Goal: Transaction & Acquisition: Purchase product/service

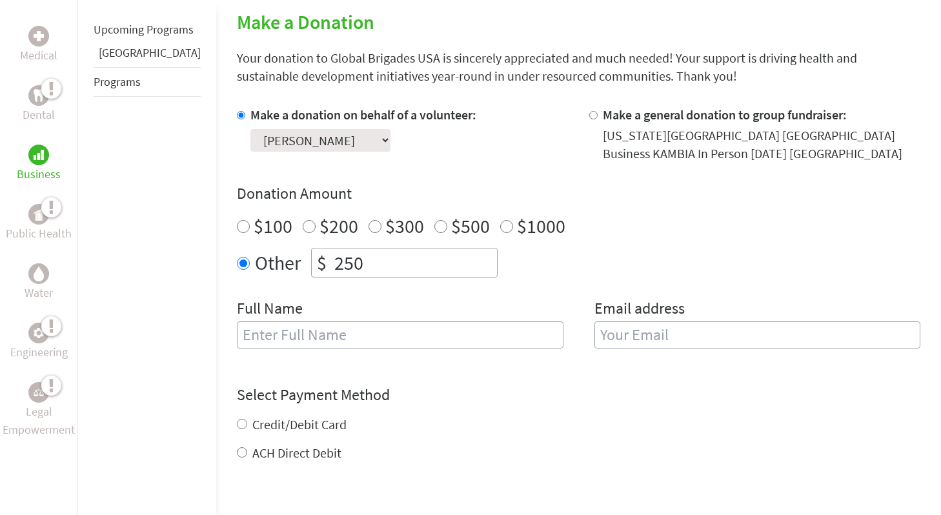
scroll to position [303, 0]
click at [251, 334] on input "text" at bounding box center [400, 334] width 326 height 27
type input "[PERSON_NAME]"
type input "[EMAIL_ADDRESS][DOMAIN_NAME]"
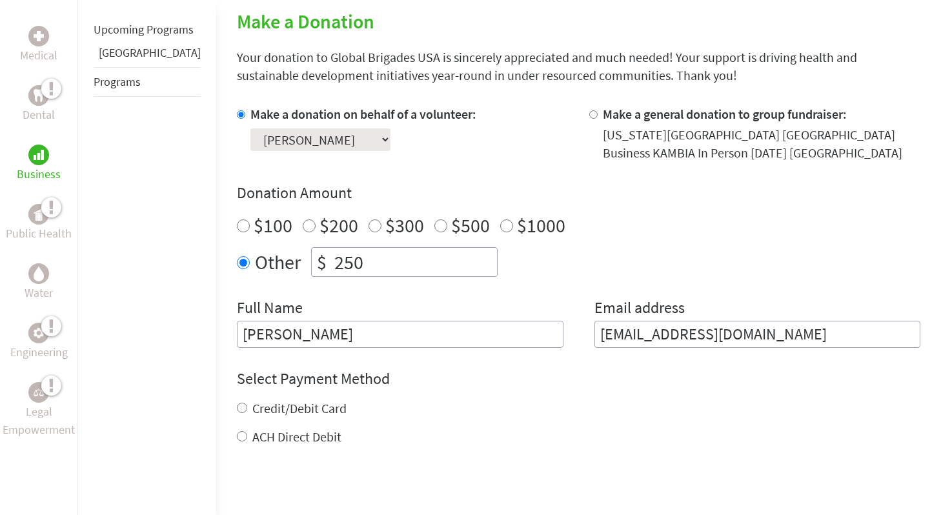
click at [277, 410] on label "Credit/Debit Card" at bounding box center [299, 408] width 94 height 16
click at [247, 410] on input "Credit/Debit Card" at bounding box center [242, 408] width 10 height 10
radio input "true"
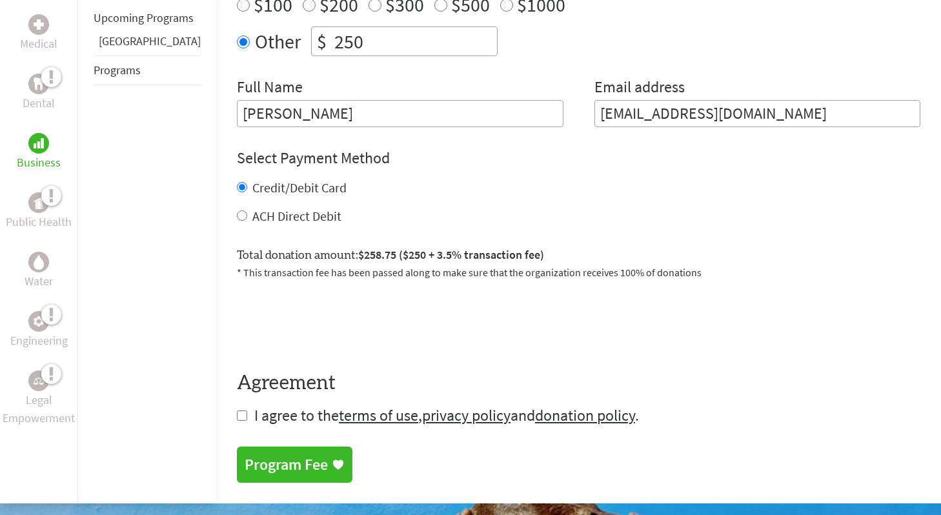
scroll to position [541, 0]
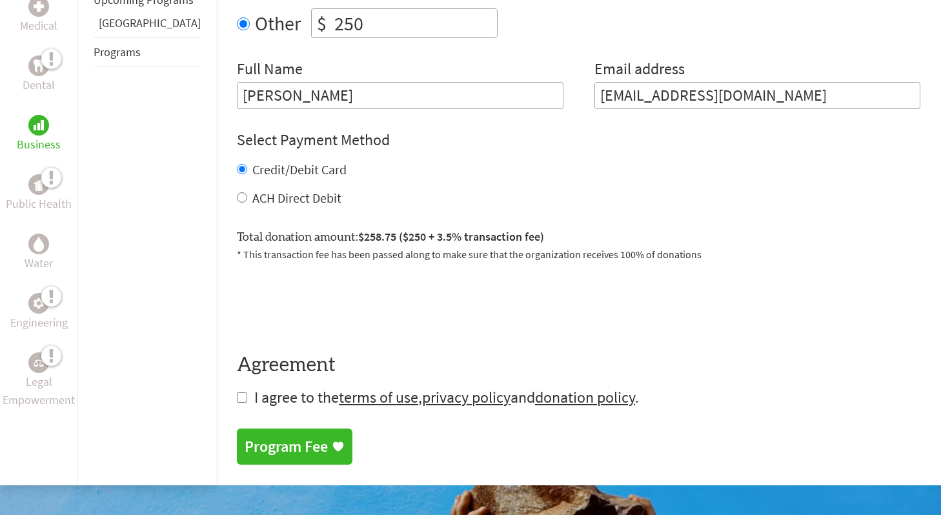
click at [237, 401] on input "checkbox" at bounding box center [242, 397] width 10 height 10
checkbox input "true"
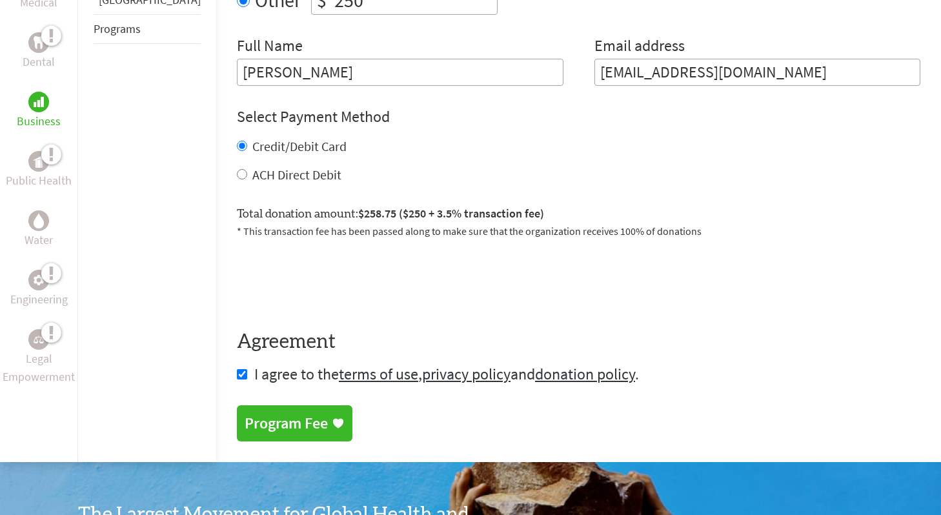
scroll to position [568, 0]
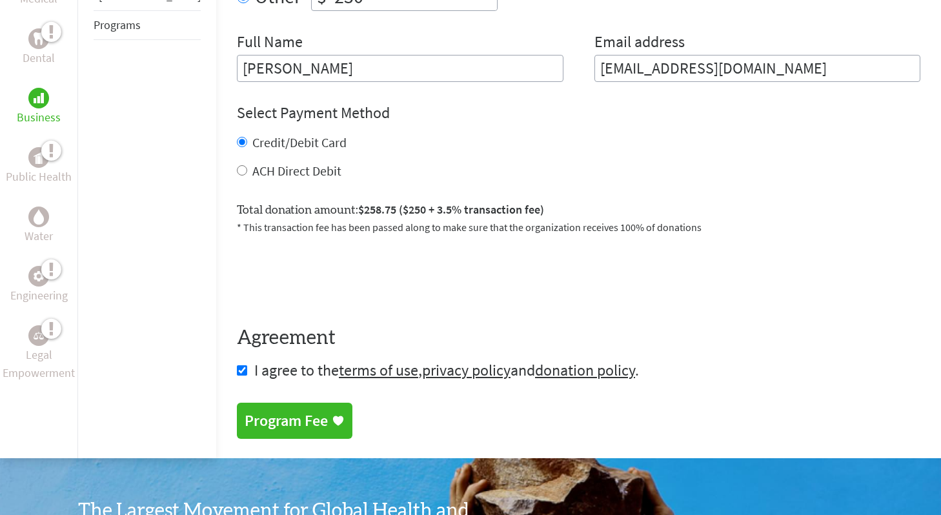
click at [245, 423] on div "Program Fee" at bounding box center [286, 420] width 83 height 21
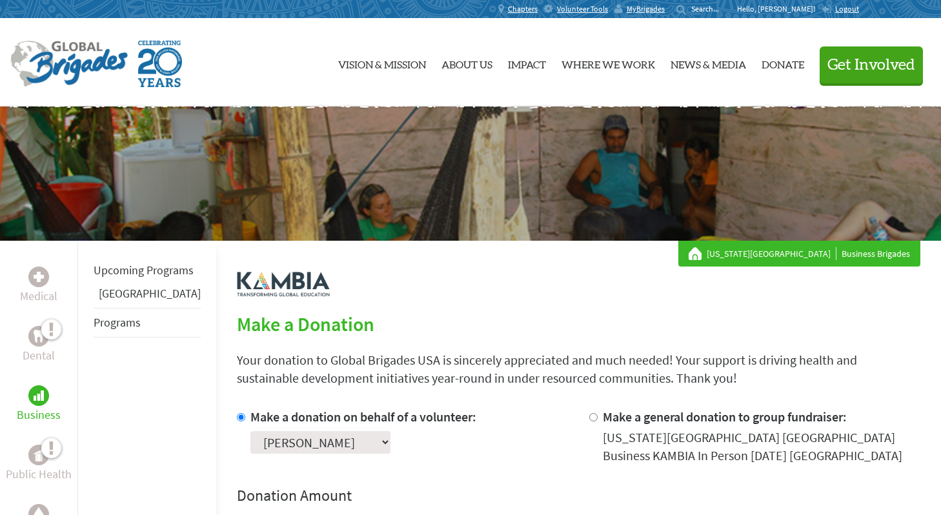
scroll to position [46, 0]
